Goal: Check status: Check status

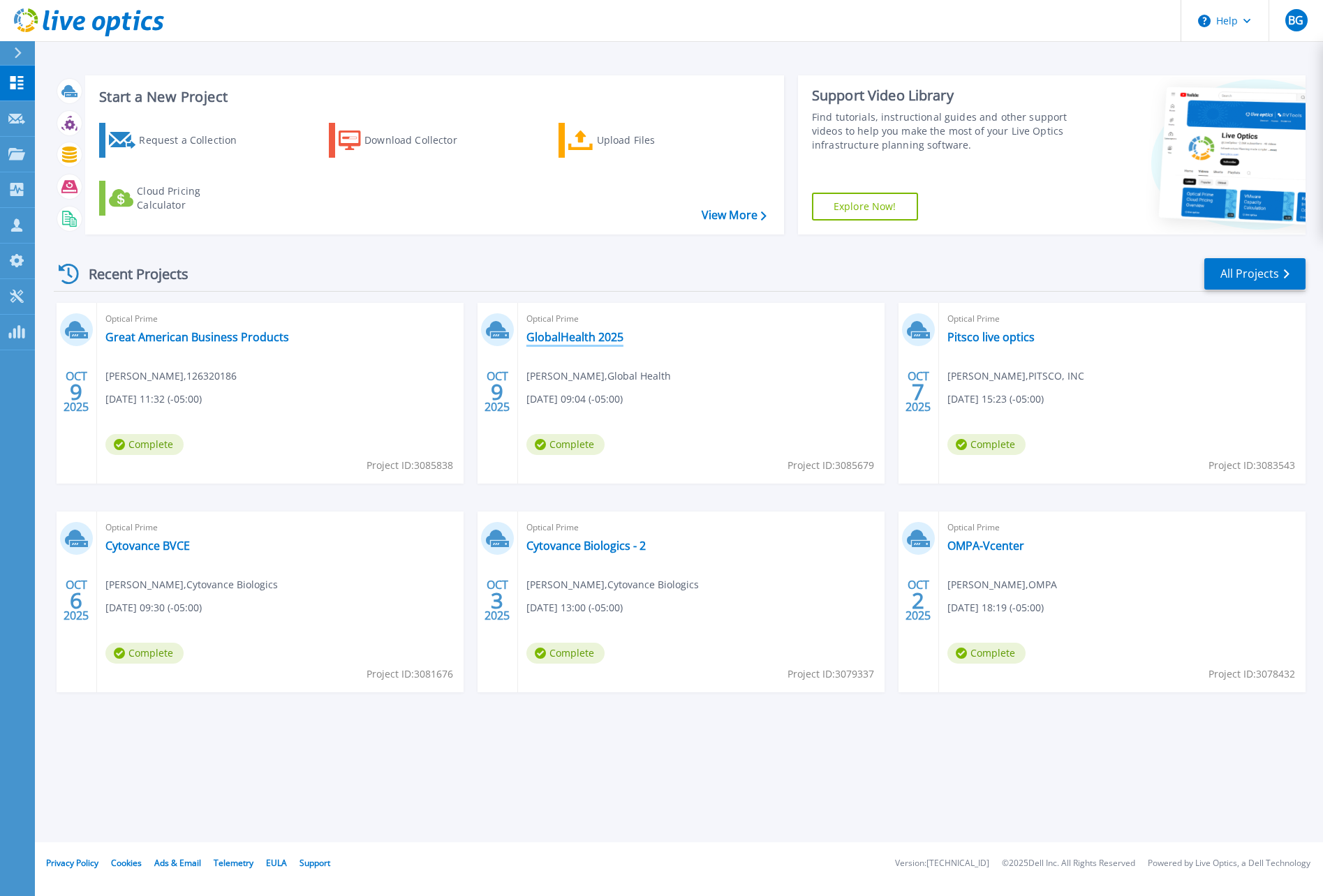
click at [593, 333] on link "GlobalHealth 2025" at bounding box center [574, 337] width 97 height 14
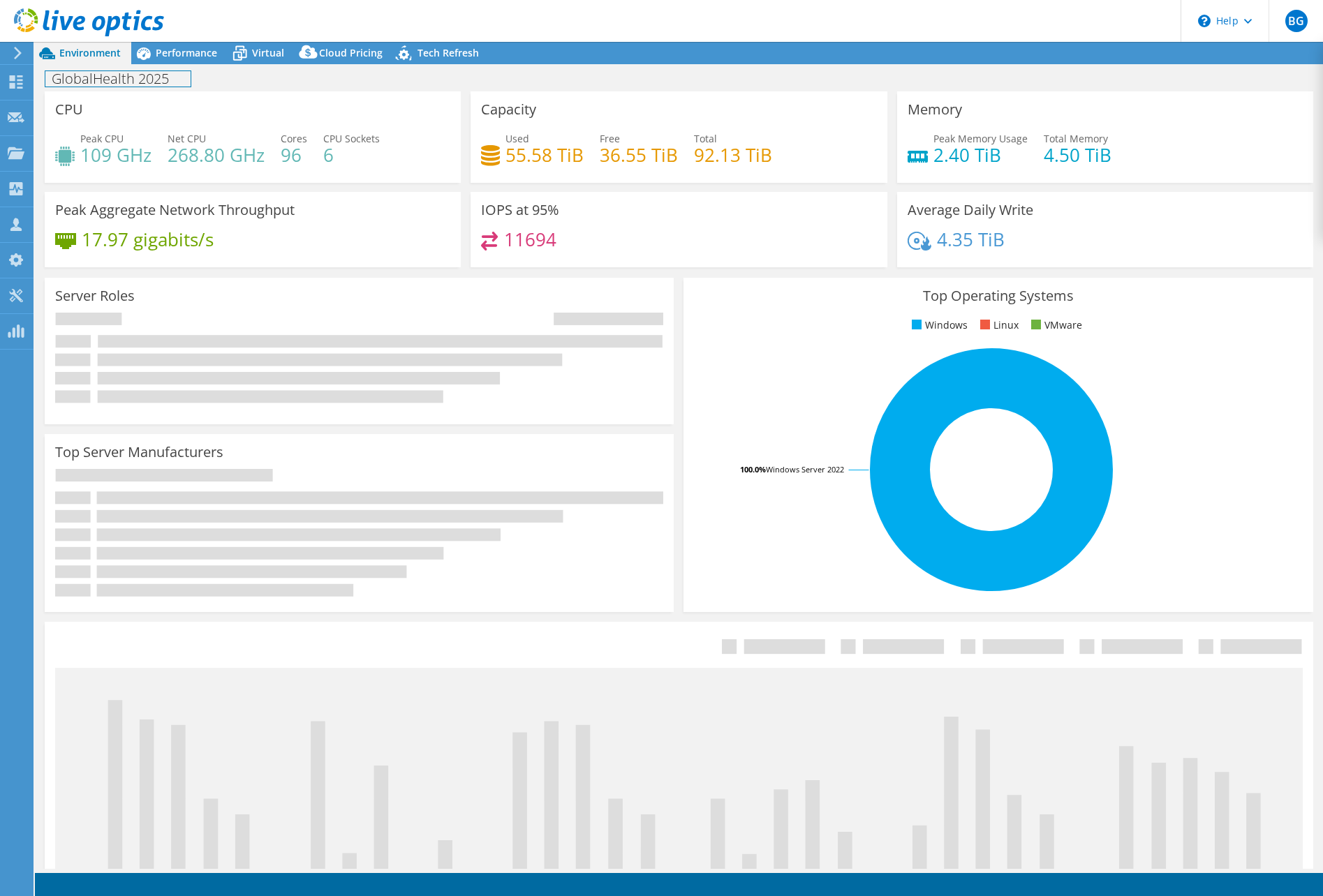
click at [132, 77] on h1 "GlobalHealth 2025" at bounding box center [118, 79] width 145 height 15
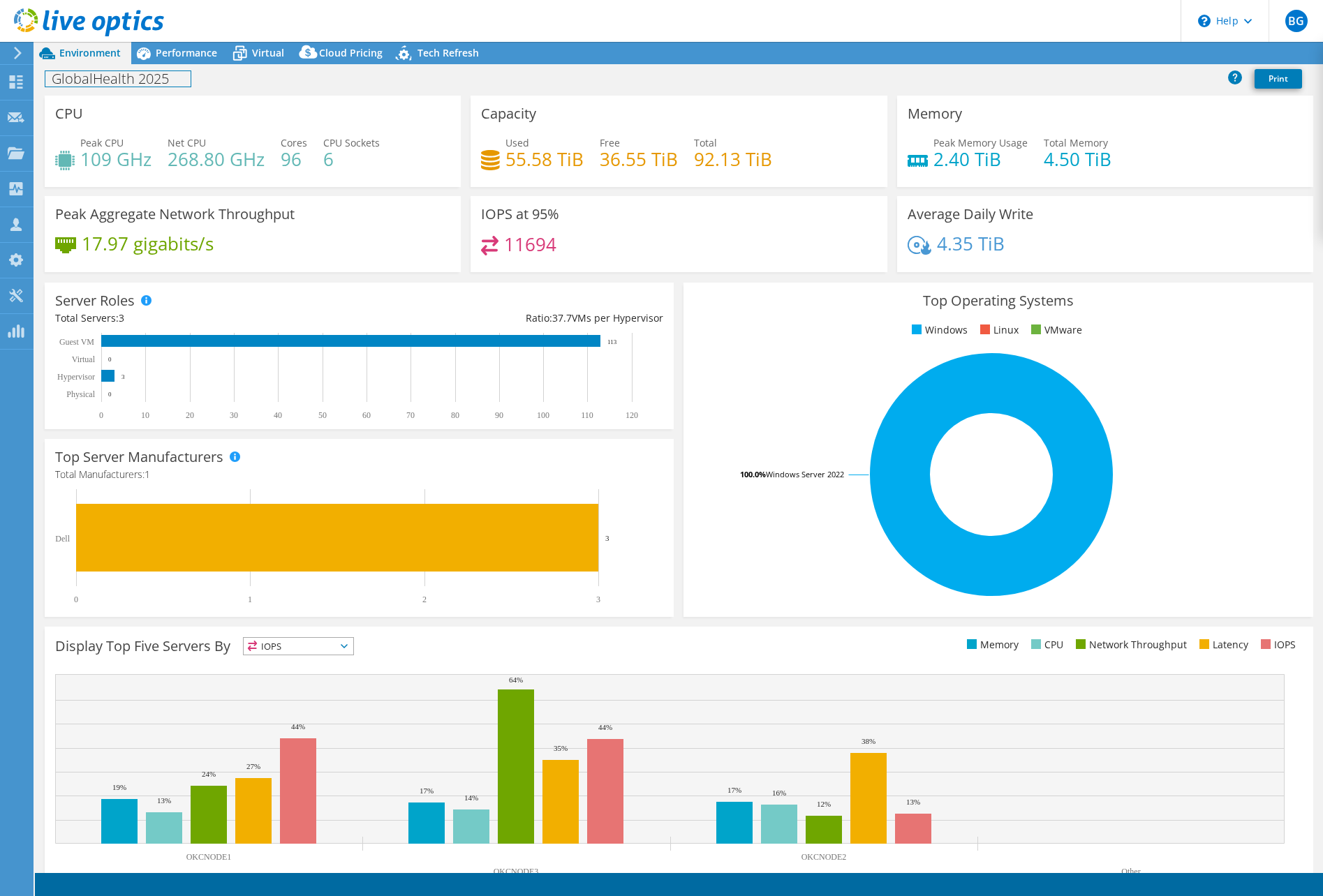
click at [94, 76] on h1 "GlobalHealth 2025" at bounding box center [118, 79] width 145 height 15
select select "USD"
click at [152, 76] on h1 "Global Health 2025" at bounding box center [119, 79] width 149 height 15
click at [332, 82] on div "Global Health 2025 Print" at bounding box center [679, 78] width 1289 height 26
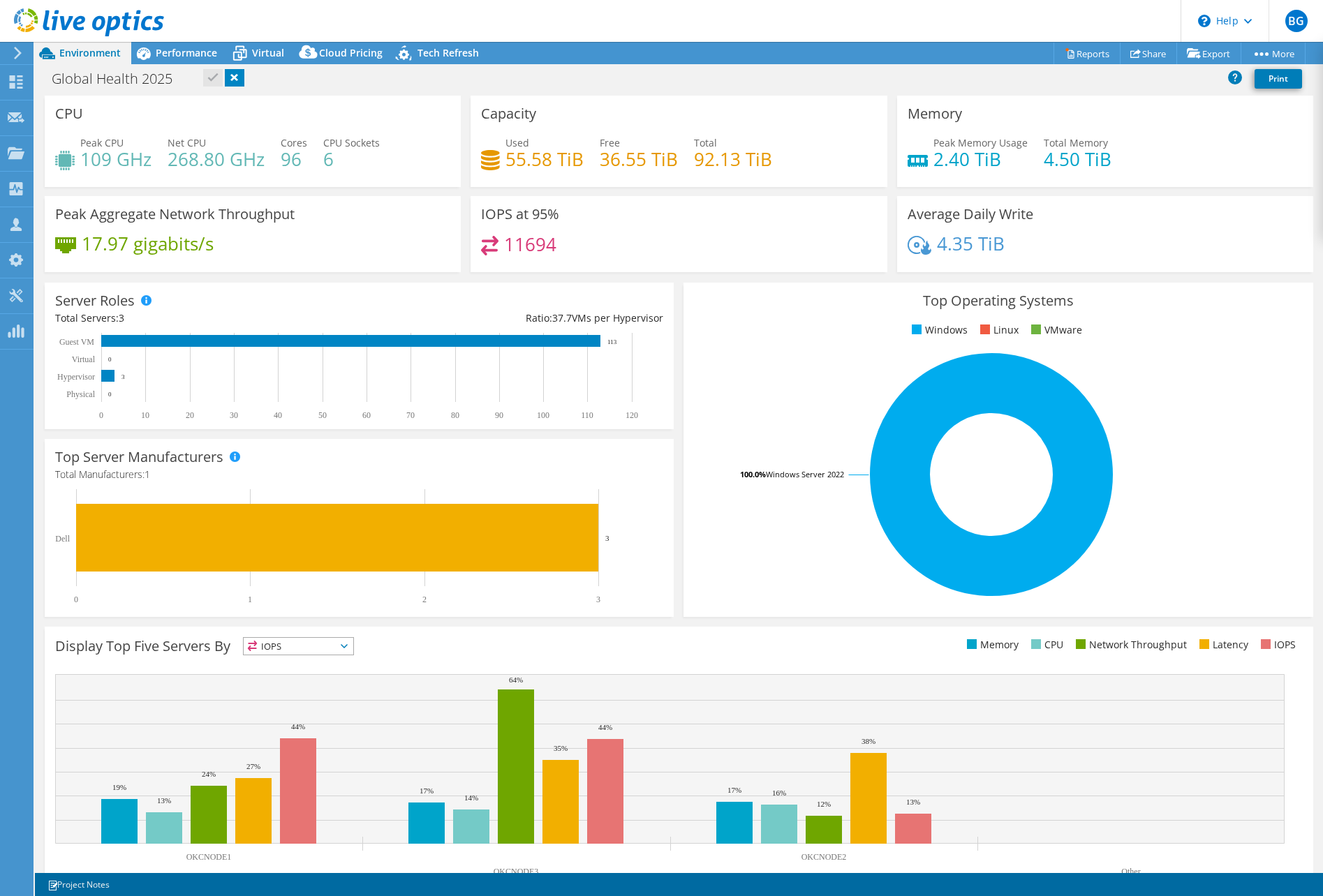
drag, startPoint x: 402, startPoint y: 159, endPoint x: 344, endPoint y: 144, distance: 59.9
click at [403, 159] on div "Peak CPU 109 GHz Net CPU 268.80 GHz Cores 96 CPU Sockets 6" at bounding box center [252, 158] width 395 height 45
click at [211, 79] on div "Global Health 2025 Print" at bounding box center [679, 78] width 1289 height 26
click at [153, 82] on h1 "Global Health 2025" at bounding box center [119, 79] width 149 height 15
click at [141, 77] on h1 "Global Health 2025" at bounding box center [119, 79] width 149 height 15
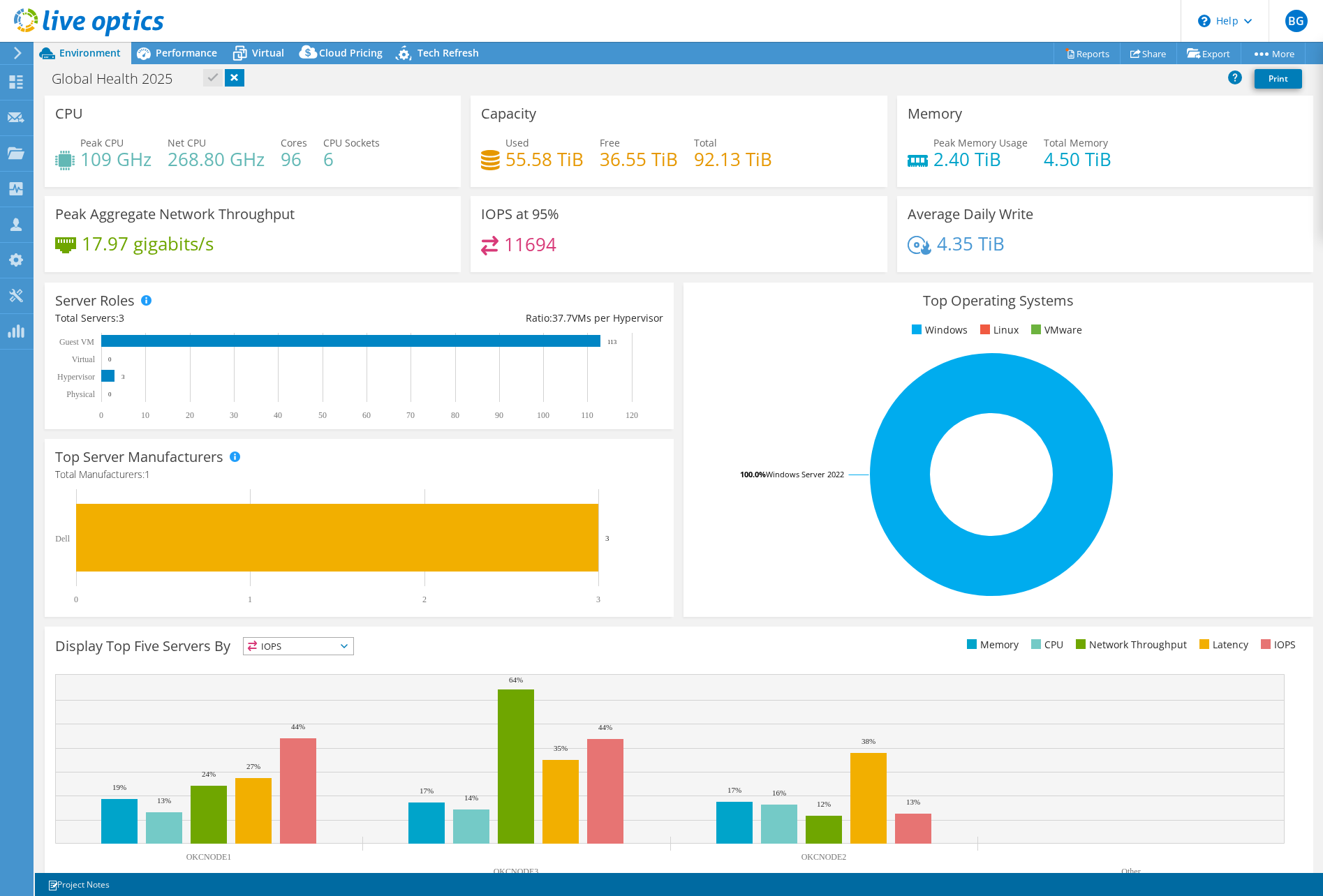
click at [334, 92] on div "Global Health 2025 Print" at bounding box center [679, 80] width 1289 height 30
